Goal: Information Seeking & Learning: Learn about a topic

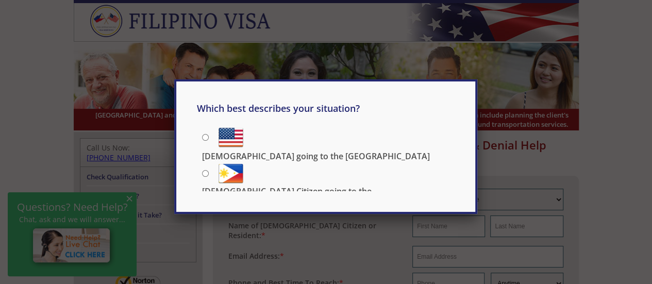
click at [308, 150] on p "[DEMOGRAPHIC_DATA] going to the [GEOGRAPHIC_DATA]" at bounding box center [316, 155] width 228 height 11
click at [209, 137] on input "[DEMOGRAPHIC_DATA] going to the [GEOGRAPHIC_DATA]" at bounding box center [205, 137] width 7 height 7
radio input "true"
click at [454, 61] on div "Which best describes your situation? [DEMOGRAPHIC_DATA] going to the [GEOGRAPHI…" at bounding box center [326, 142] width 652 height 284
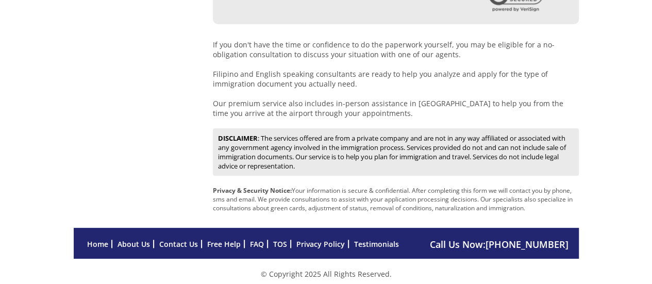
scroll to position [566, 0]
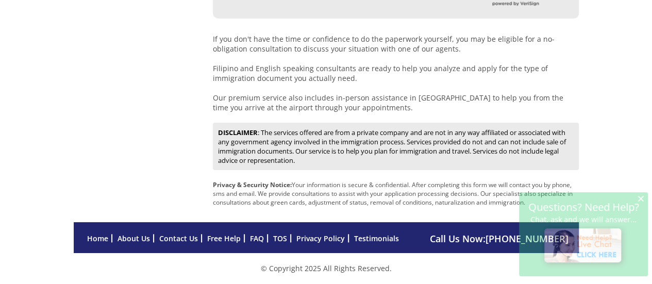
click at [180, 239] on link "Contact Us" at bounding box center [178, 238] width 39 height 10
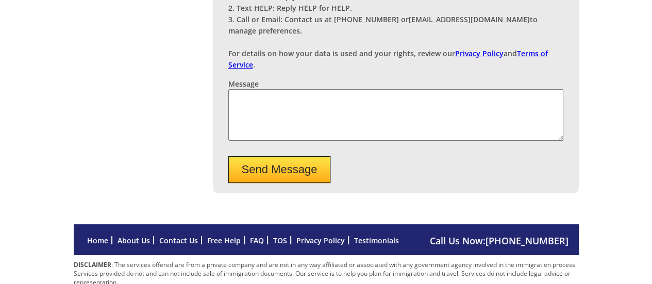
scroll to position [423, 0]
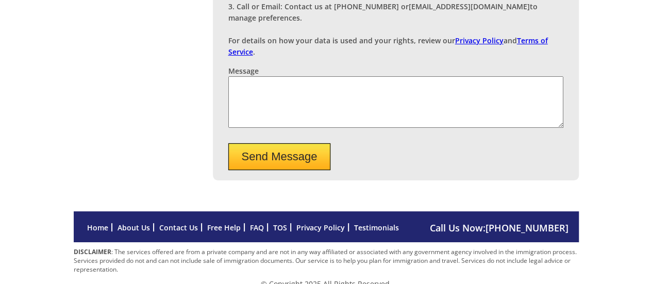
click at [131, 223] on link "About Us" at bounding box center [133, 228] width 32 height 10
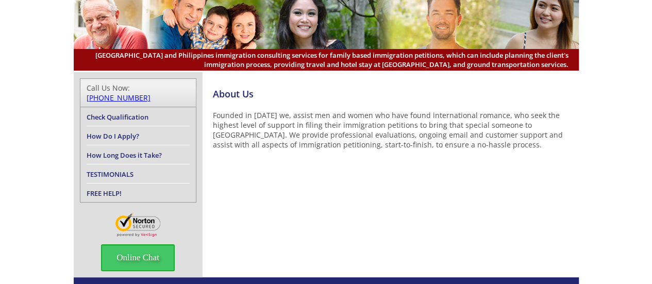
scroll to position [128, 0]
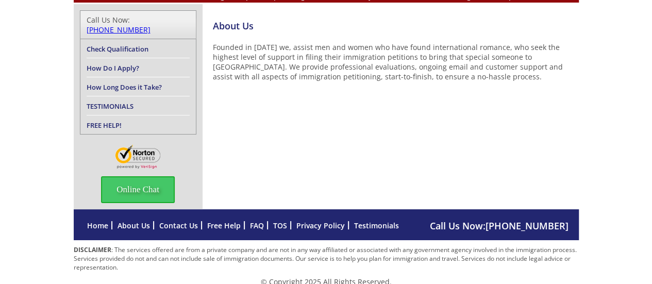
click at [254, 221] on link "FAQ" at bounding box center [257, 226] width 14 height 10
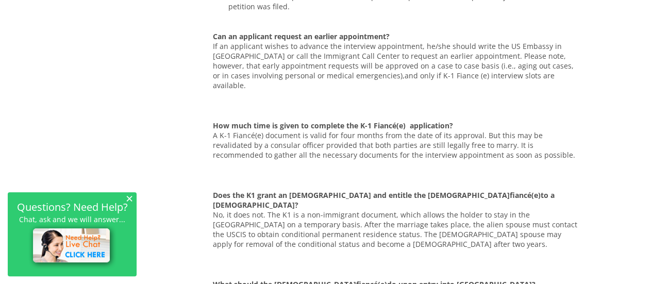
scroll to position [931, 0]
